Goal: Contribute content

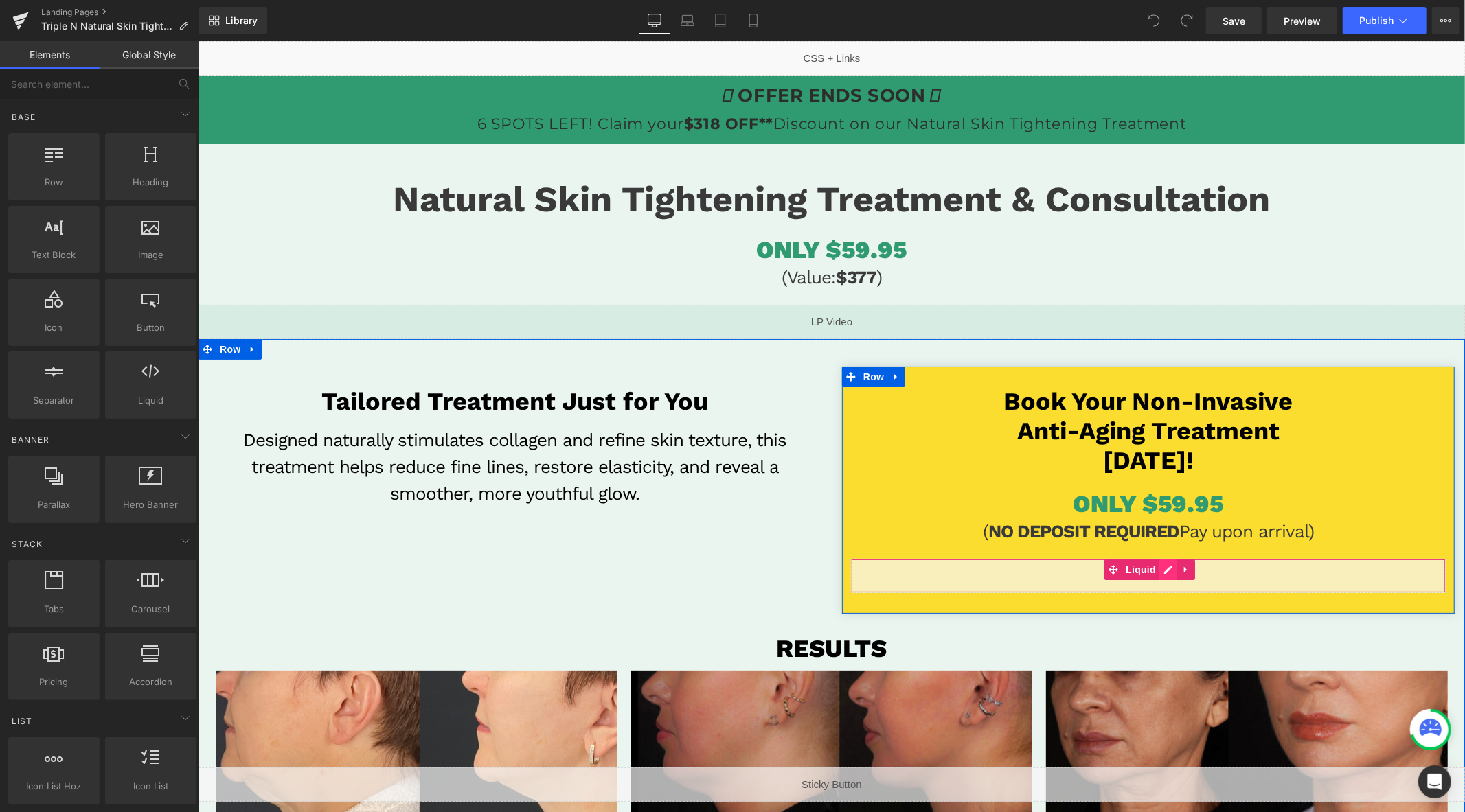
click at [1167, 566] on div "Liquid" at bounding box center [1147, 575] width 594 height 35
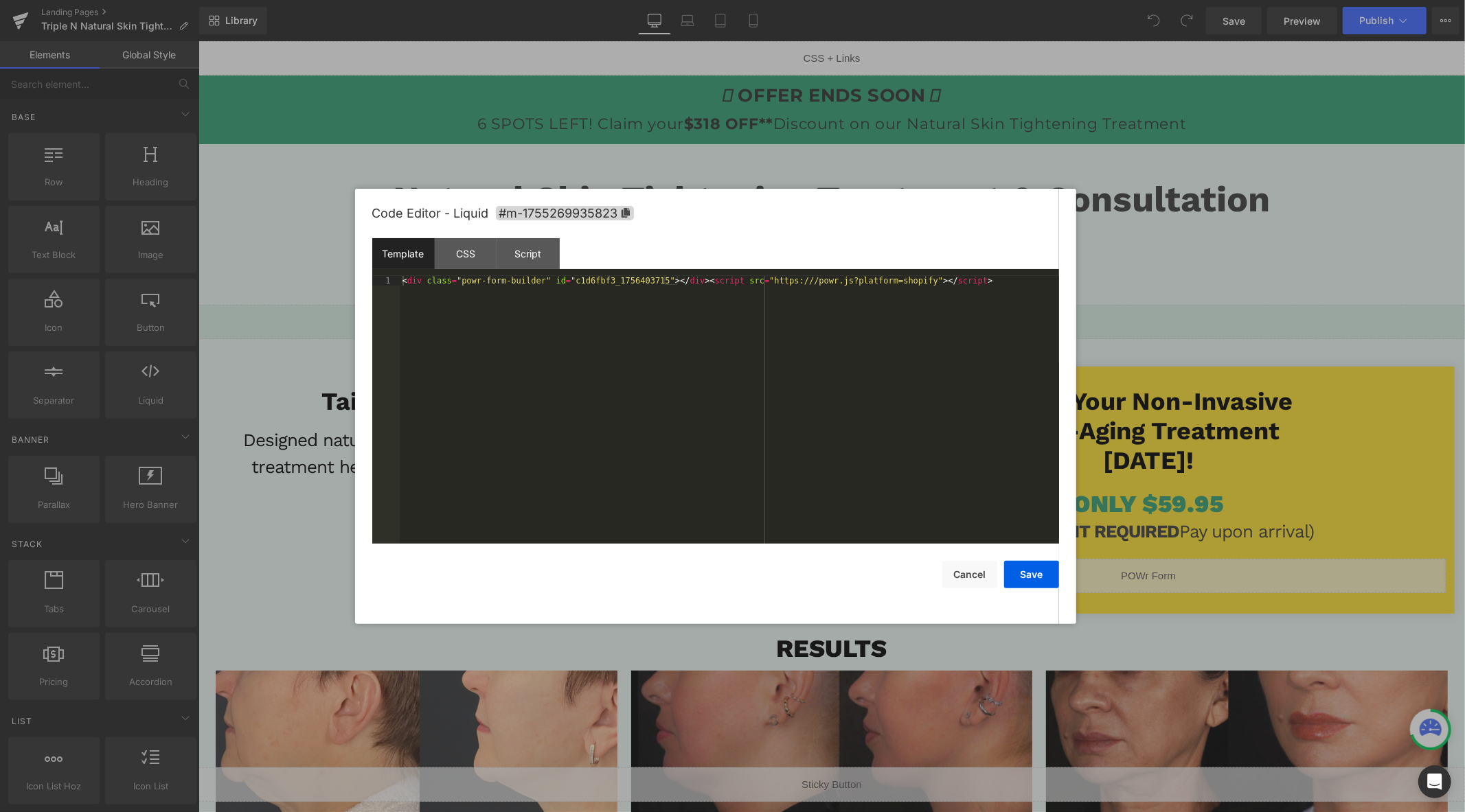
click at [1033, 399] on div "< div class = "powr-form-builder" id = "c1d6fbf3_1756403715" > </ div > < scrip…" at bounding box center [729, 420] width 659 height 288
click at [1045, 588] on button "Save" at bounding box center [1031, 574] width 55 height 27
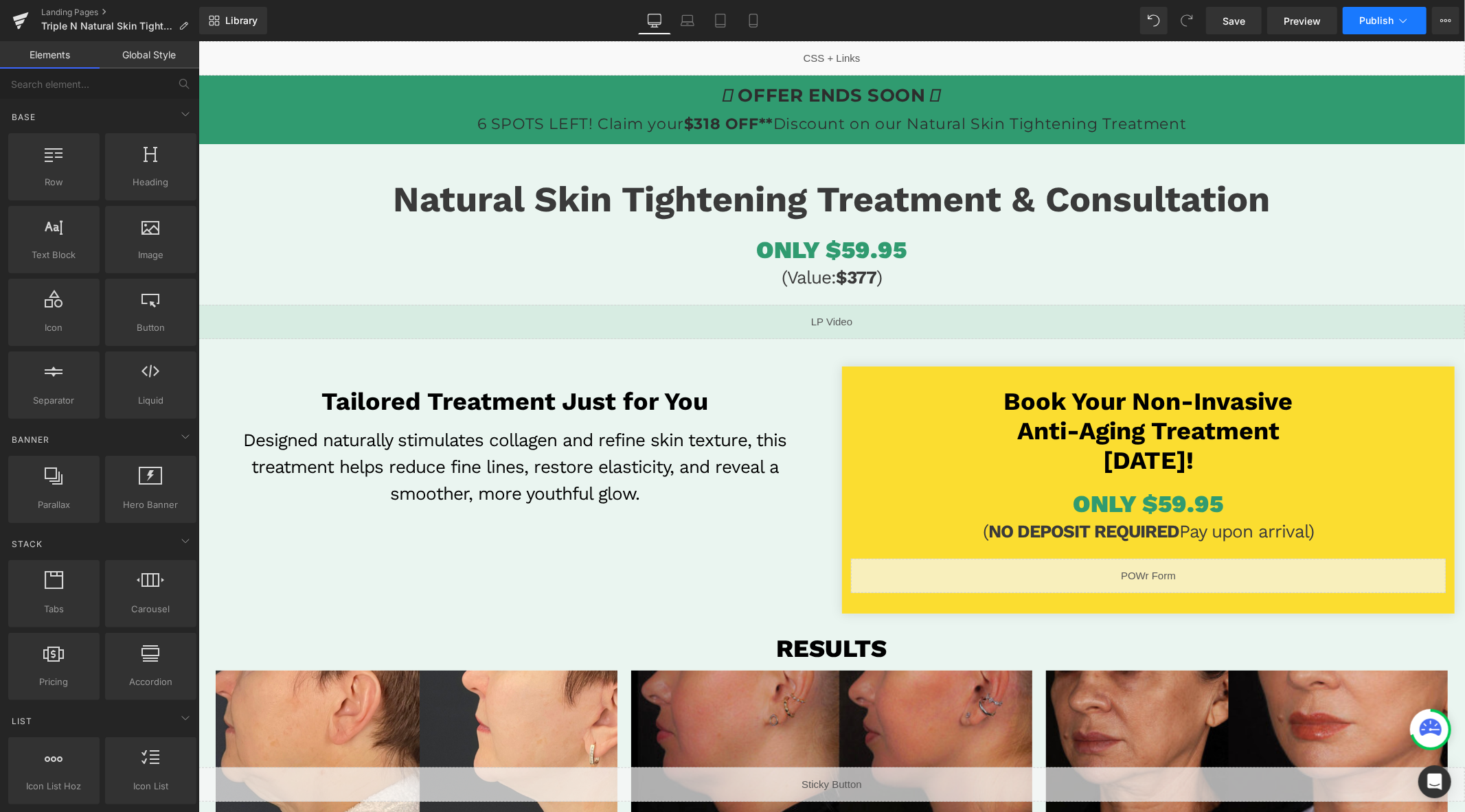
click at [1355, 27] on button "Publish" at bounding box center [1384, 20] width 84 height 27
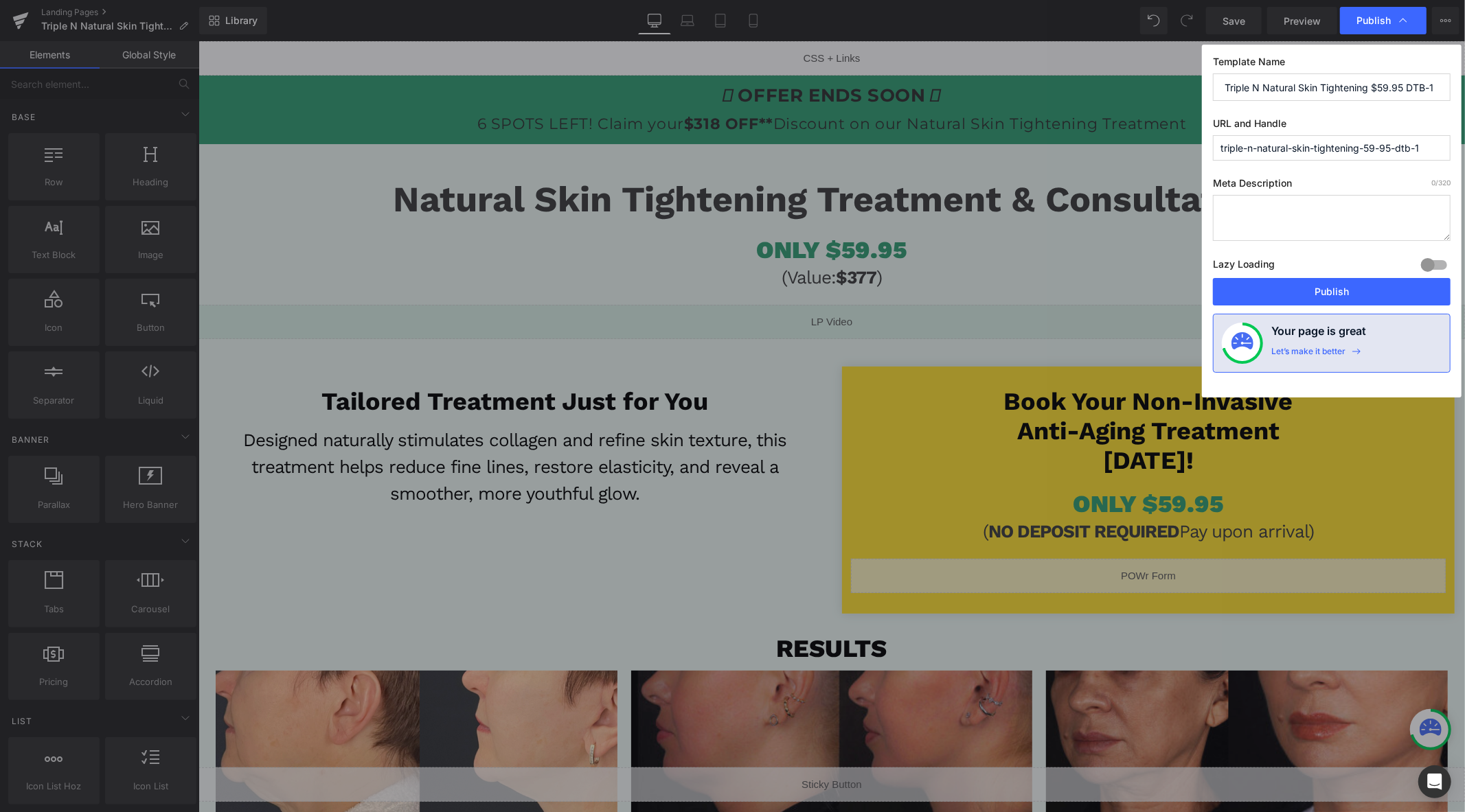
click at [1278, 278] on div "Lazy Loading Build Upgrade plan to unlock" at bounding box center [1331, 267] width 238 height 23
drag, startPoint x: 1280, startPoint y: 292, endPoint x: 766, endPoint y: 169, distance: 528.5
click at [1280, 292] on button "Publish" at bounding box center [1331, 291] width 238 height 27
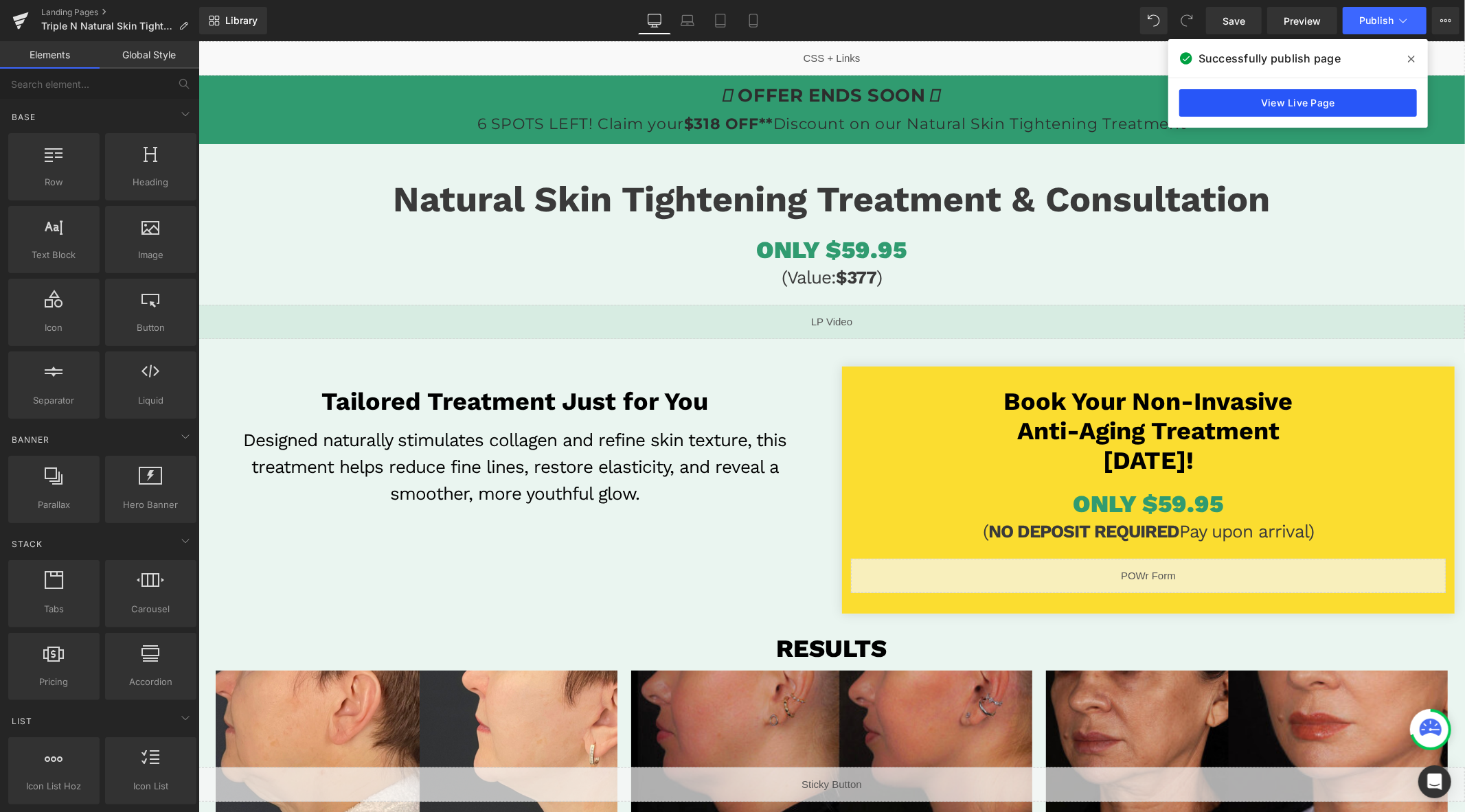
click at [1230, 101] on link "View Live Page" at bounding box center [1297, 103] width 238 height 27
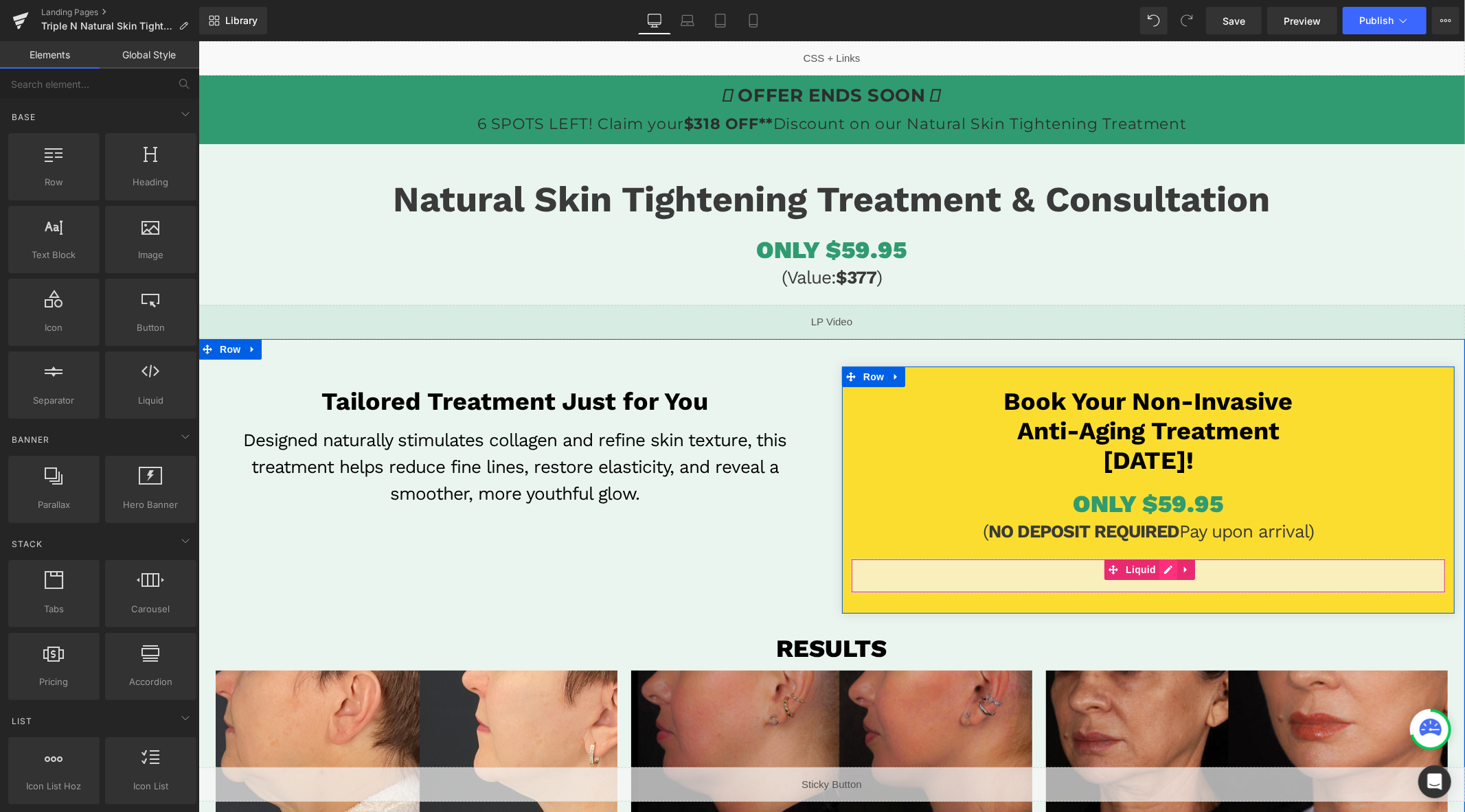
click at [1158, 574] on div "Liquid" at bounding box center [1147, 575] width 594 height 35
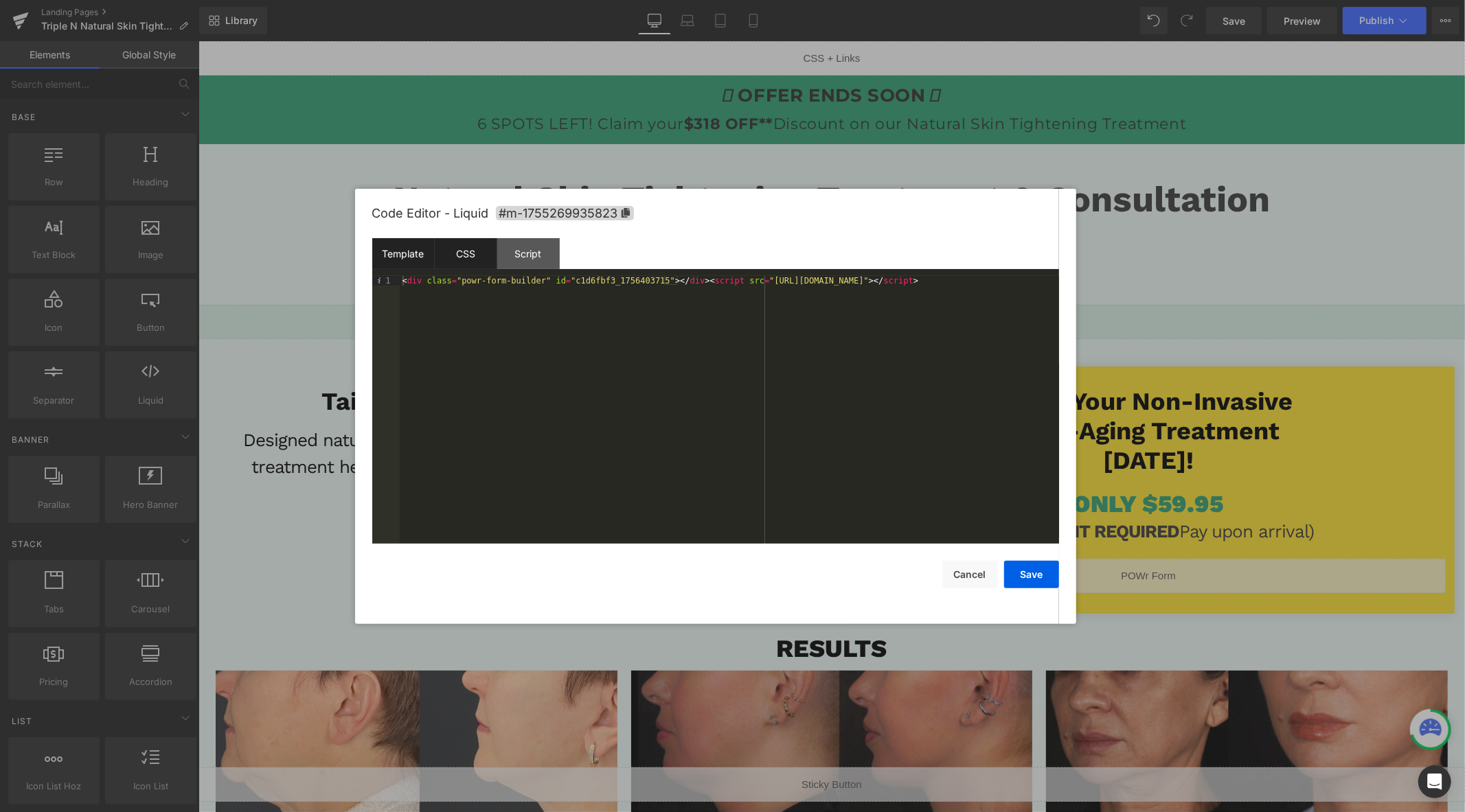
click at [481, 251] on div "CSS" at bounding box center [466, 254] width 62 height 31
click at [415, 250] on div "Template" at bounding box center [404, 254] width 62 height 31
click at [473, 252] on div "CSS" at bounding box center [466, 254] width 62 height 31
click at [530, 248] on div "Script" at bounding box center [529, 254] width 62 height 31
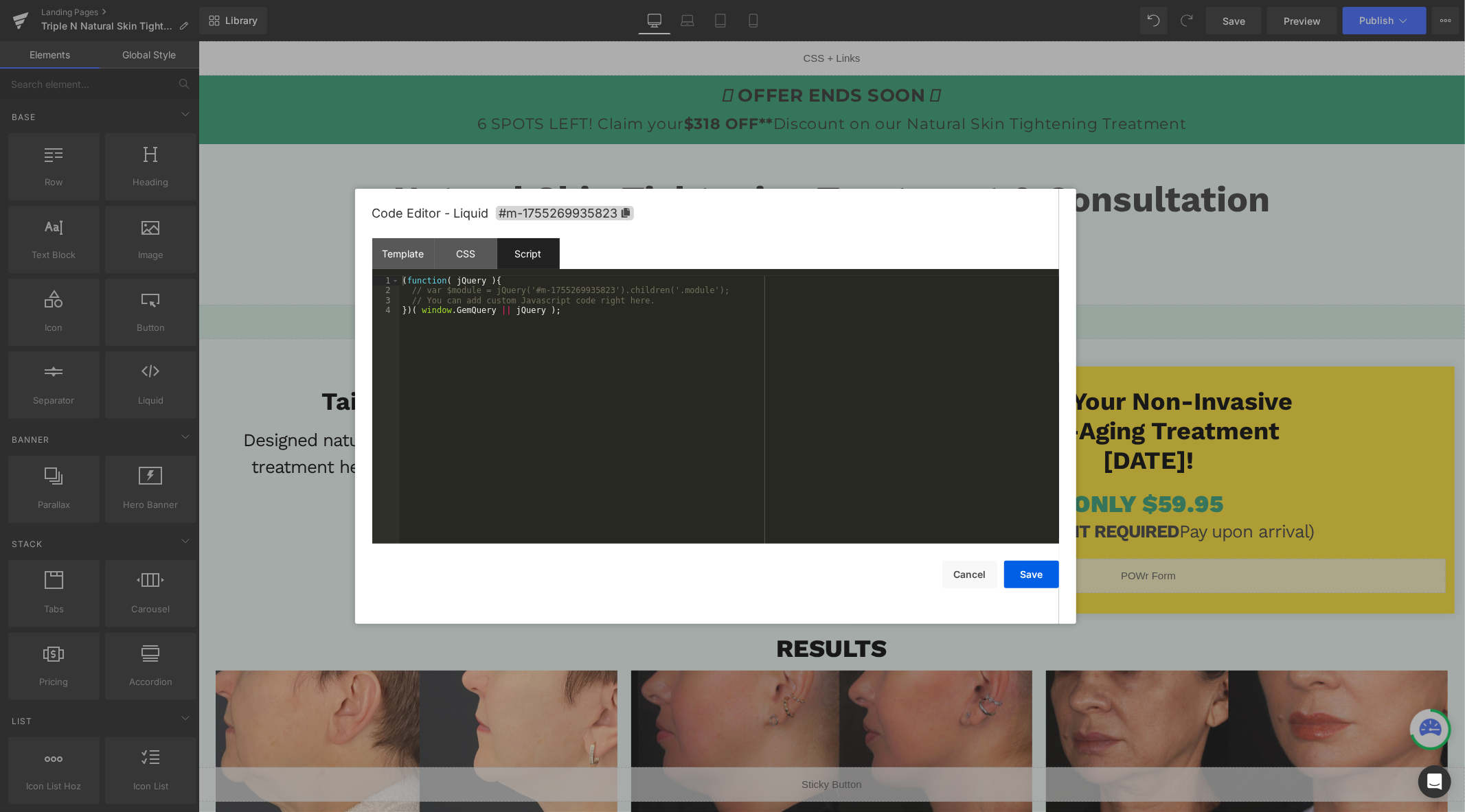
drag, startPoint x: 388, startPoint y: 255, endPoint x: 710, endPoint y: 359, distance: 338.4
click at [392, 255] on div "Template" at bounding box center [404, 254] width 62 height 31
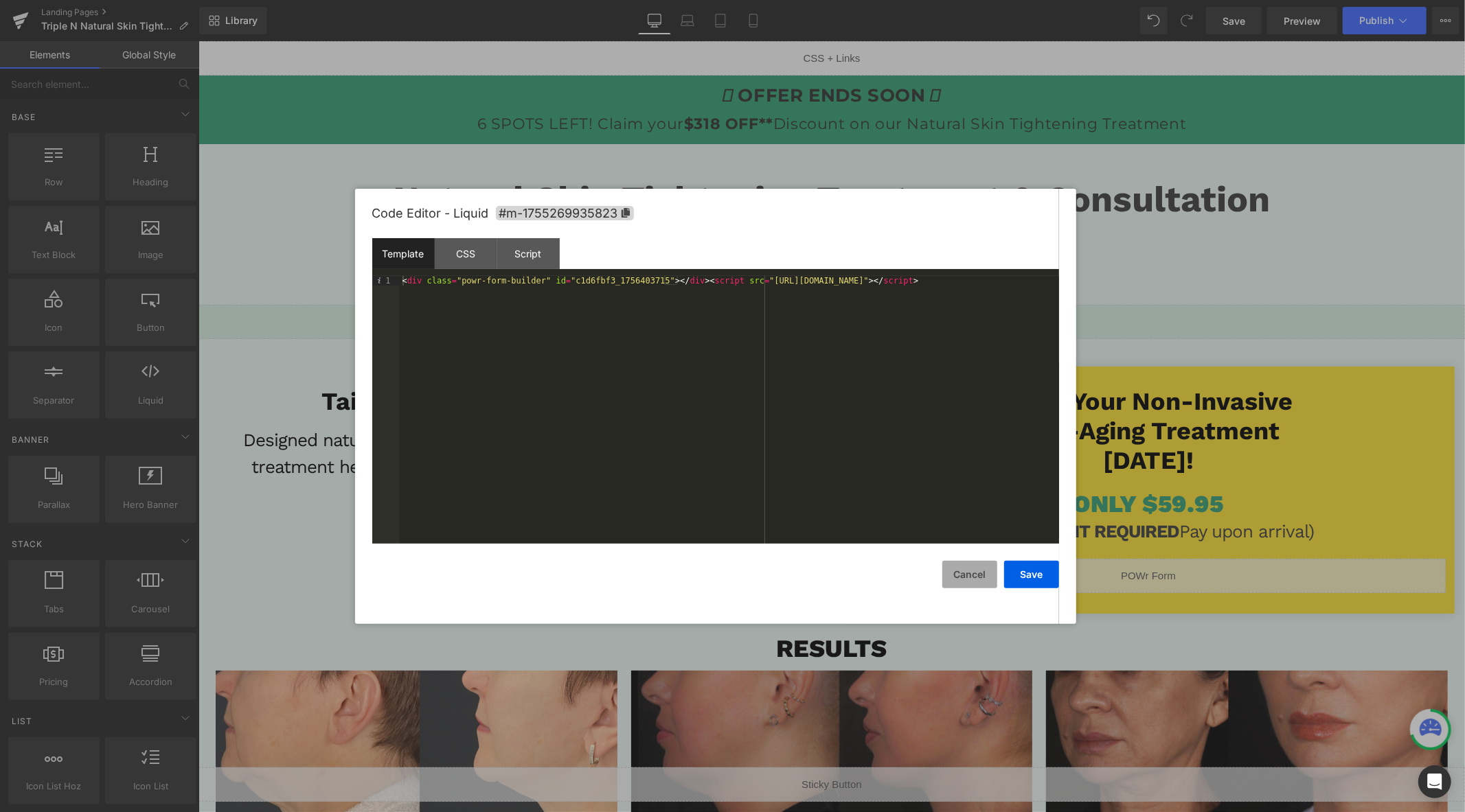
click at [972, 580] on button "Cancel" at bounding box center [969, 574] width 55 height 27
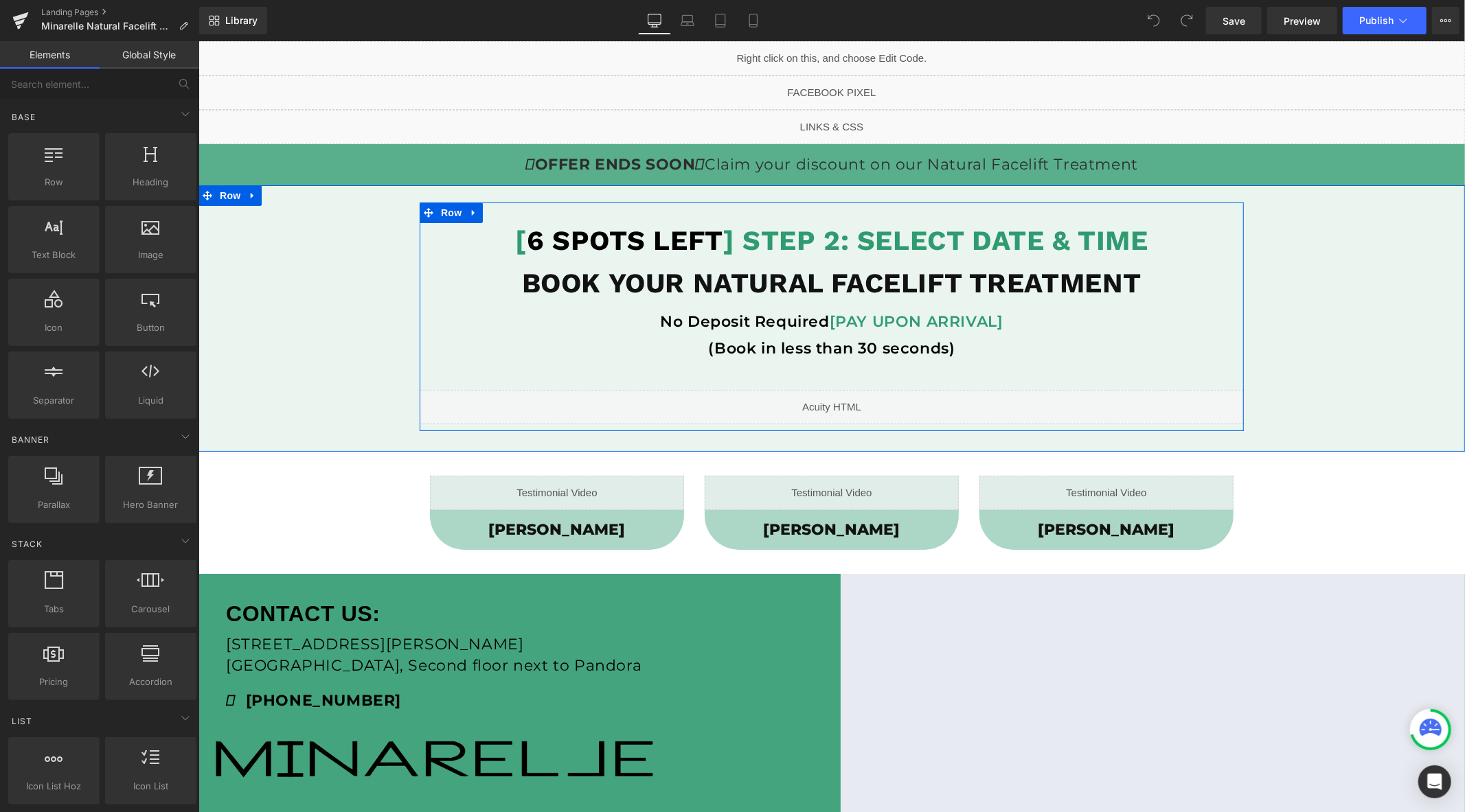
click at [847, 401] on icon at bounding box center [847, 400] width 7 height 8
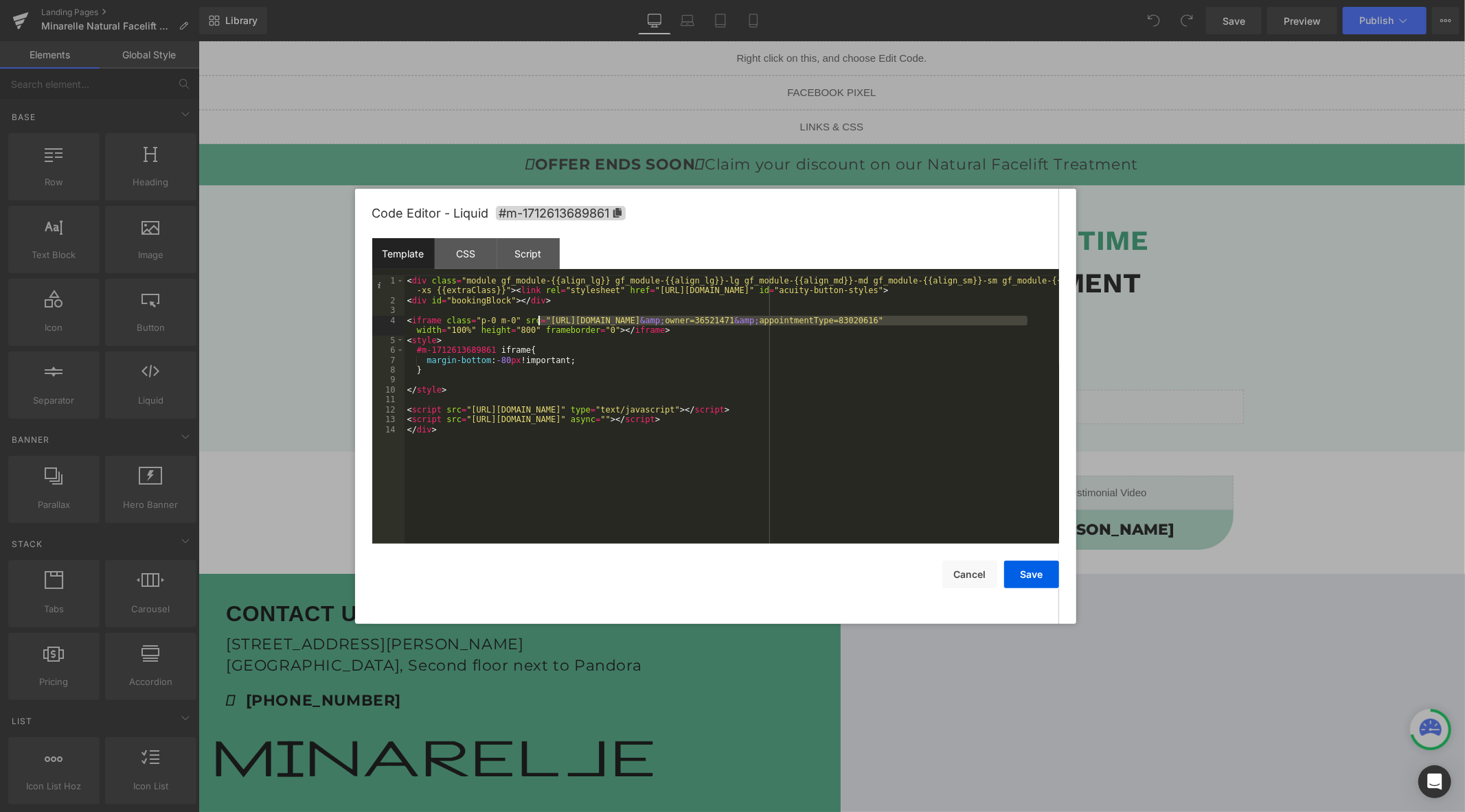
drag, startPoint x: 1026, startPoint y: 321, endPoint x: 536, endPoint y: 326, distance: 490.0
click at [536, 326] on div "< div class = "module gf_module-{{align_lg}} gf_module-{{align_lg}}-lg gf_modul…" at bounding box center [732, 425] width 654 height 298
click at [1027, 572] on button "Save" at bounding box center [1031, 574] width 55 height 27
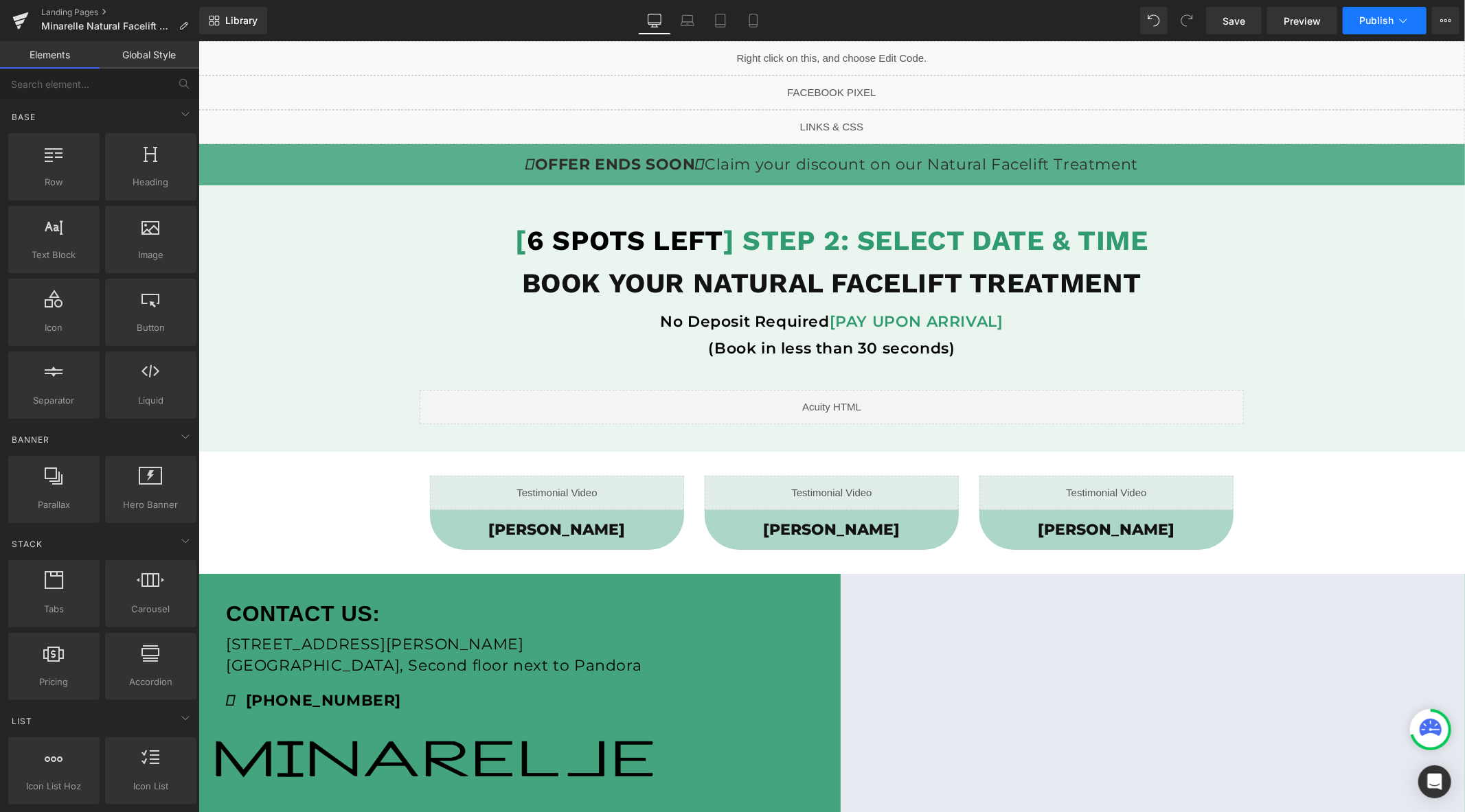
click at [1372, 23] on span "Publish" at bounding box center [1376, 20] width 35 height 11
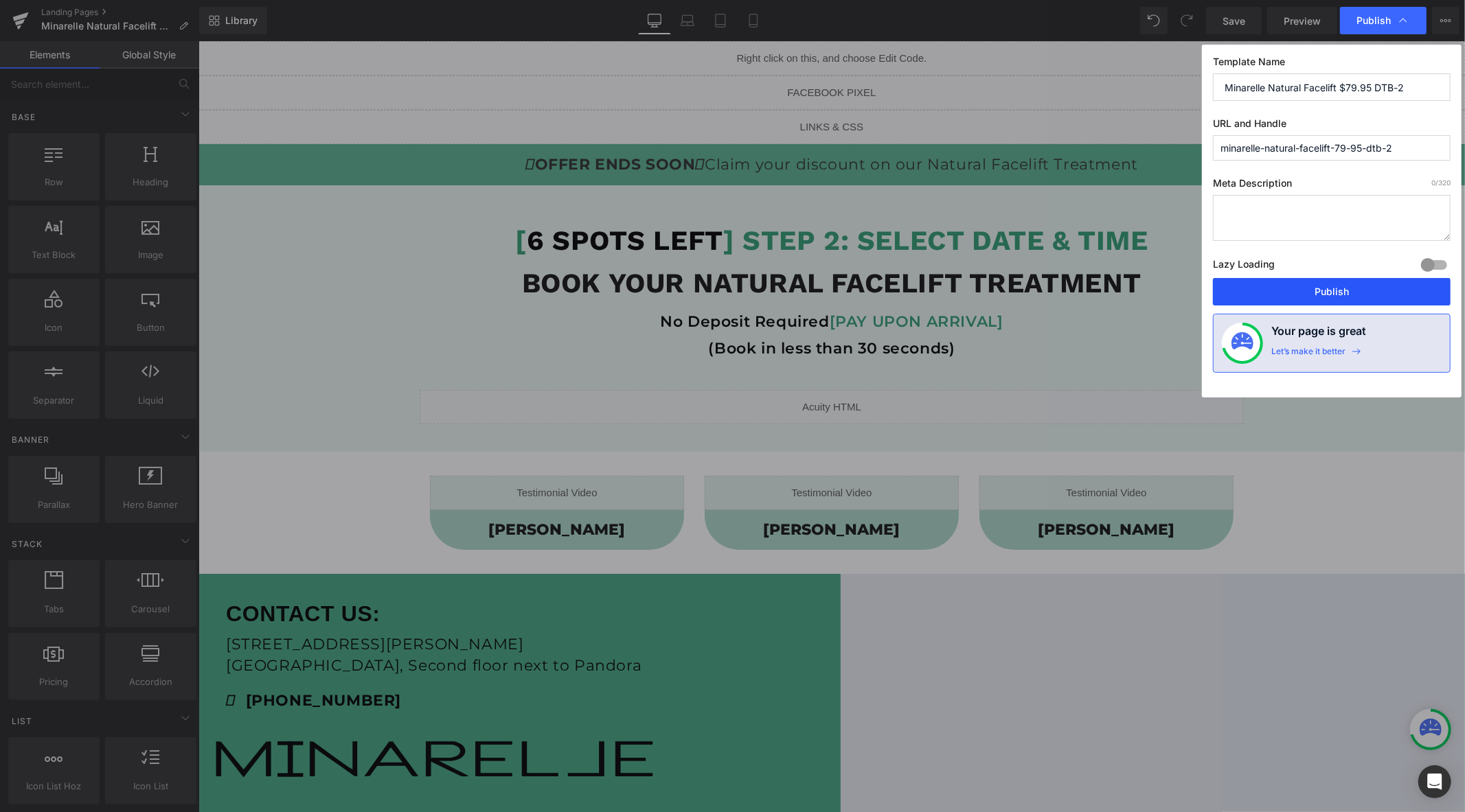
click at [1298, 290] on button "Publish" at bounding box center [1331, 291] width 238 height 27
